Goal: Obtain resource: Obtain resource

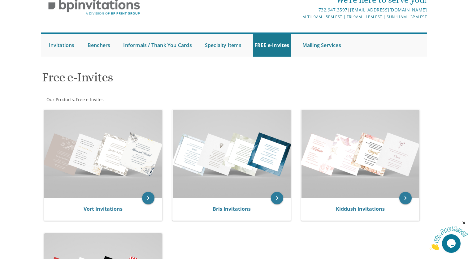
scroll to position [31, 0]
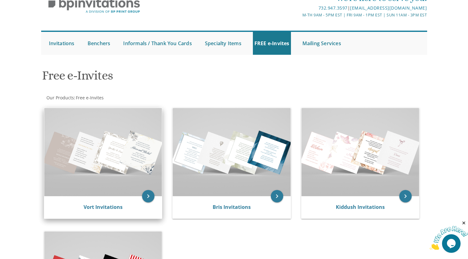
click at [119, 139] on img at bounding box center [103, 152] width 118 height 88
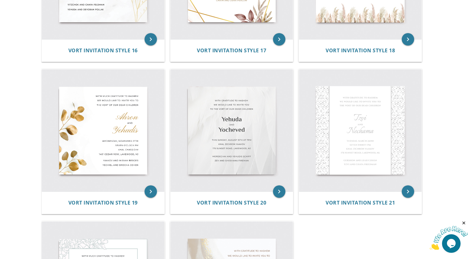
scroll to position [975, 0]
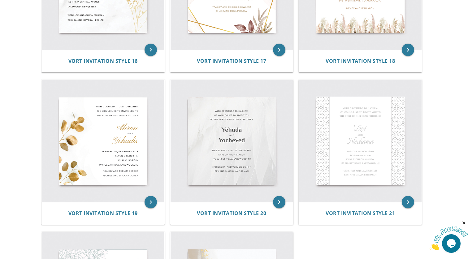
click at [119, 139] on img at bounding box center [103, 141] width 122 height 122
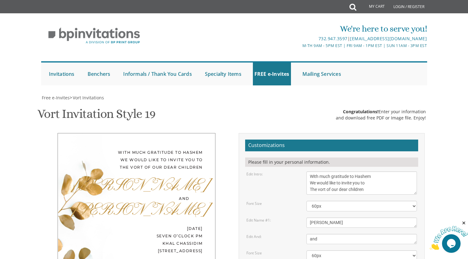
click at [359, 190] on textarea "With much gratitude to Hashem We would like to invite you to The vort of our de…" at bounding box center [361, 182] width 111 height 23
paste textarea "Please join us for the aufruf of our son, [PERSON_NAME], this Shabbos, [DATE], …"
type textarea "With much gratitude to Hashem We would like to invite you to Please join us for…"
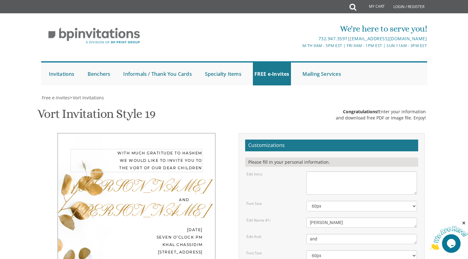
paste textarea "Please join us for the aufruf of our son, [PERSON_NAME], this Shabbos, [DATE], …"
click at [354, 178] on textarea "With much gratitude to Hashem We would like to invite you to The vort of our de…" at bounding box center [361, 182] width 111 height 23
drag, startPoint x: 387, startPoint y: 145, endPoint x: 387, endPoint y: 168, distance: 22.3
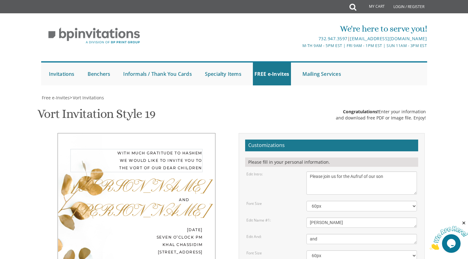
scroll to position [50, 0]
type textarea "Please join us for the Aufruf of our son"
click at [331, 217] on textarea "[PERSON_NAME]" at bounding box center [361, 222] width 111 height 10
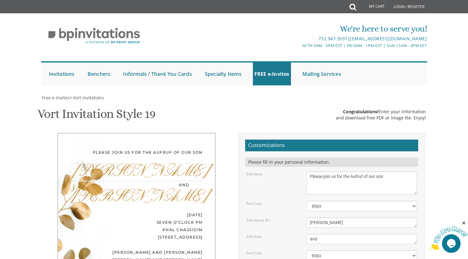
click at [331, 217] on textarea "[PERSON_NAME]" at bounding box center [361, 222] width 111 height 10
type textarea "Nissi"
click at [316, 234] on textarea "and" at bounding box center [361, 239] width 111 height 10
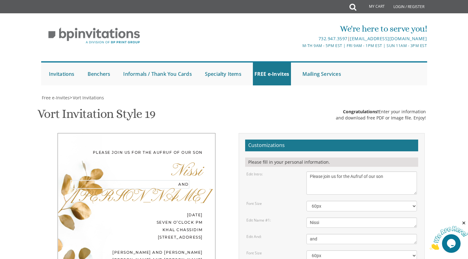
click at [316, 234] on textarea "and" at bounding box center [361, 239] width 111 height 10
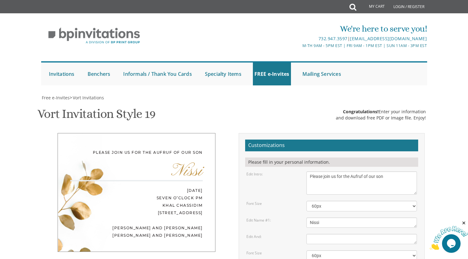
scroll to position [168, 0]
paste textarea "Shabbos, [DATE], Parshas R’ei. Davening will be at [GEOGRAPHIC_DATA]. [PERSON_N…"
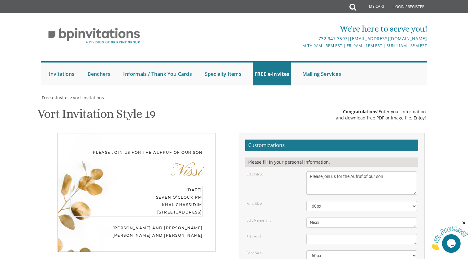
scroll to position [97, 0]
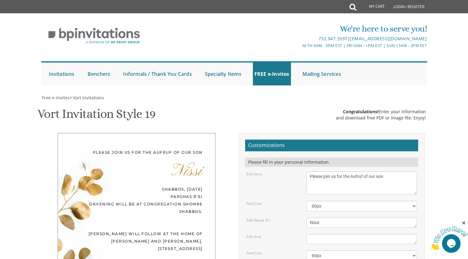
scroll to position [132, 0]
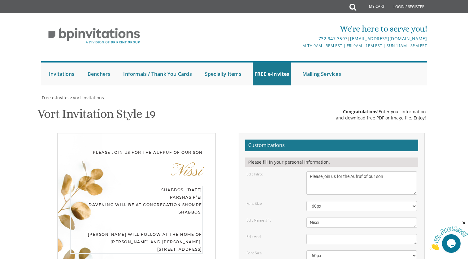
scroll to position [149, 0]
type textarea "Shabbos, [DATE] Parshas R’ei Davening will be at Congregation Shomre Shabbos. […"
paste textarea "Etzmun and [PERSON_NAME]"
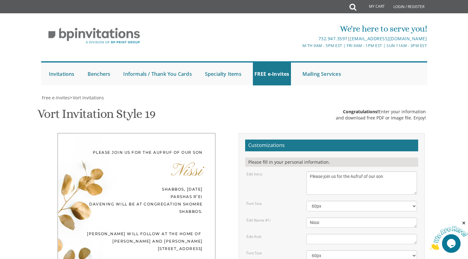
type textarea "Etzmun and [PERSON_NAME]"
drag, startPoint x: 349, startPoint y: 160, endPoint x: 332, endPoint y: 159, distance: 16.4
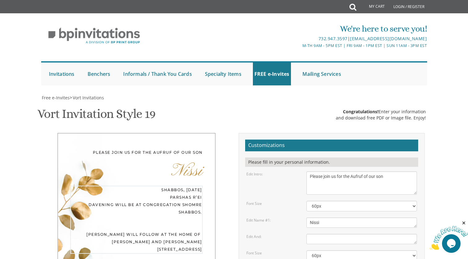
drag, startPoint x: 382, startPoint y: 164, endPoint x: 334, endPoint y: 164, distance: 48.6
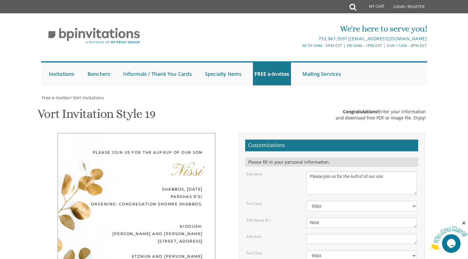
type textarea "Shabbos, [DATE] Parshas R’ei Davening will be at Congregation Shomre Shabbos. […"
type textarea "[PERSON_NAME] and [PERSON_NAME] [PERSON_NAME] and [PERSON_NAME]"
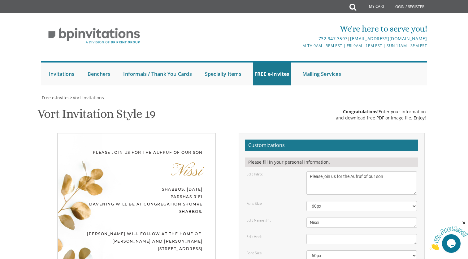
paste textarea "Etzmun and [PERSON_NAME]"
type textarea "Etzmun and [PERSON_NAME]"
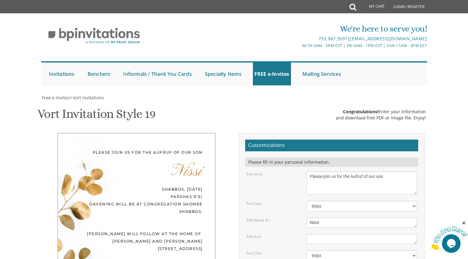
type input "[EMAIL_ADDRESS][DOMAIN_NAME]"
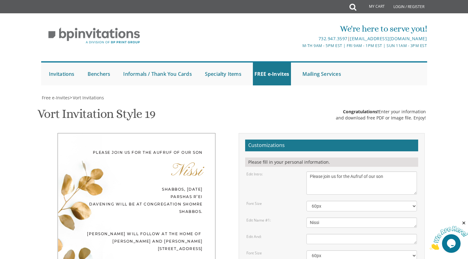
scroll to position [0, 0]
click at [261, 77] on link "FREE e-Invites" at bounding box center [272, 73] width 38 height 23
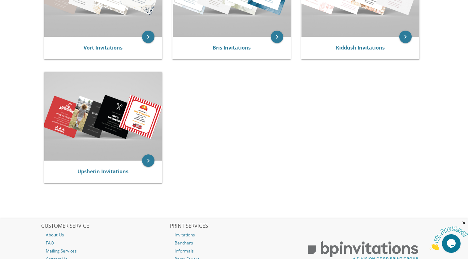
scroll to position [203, 0]
